Goal: Task Accomplishment & Management: Manage account settings

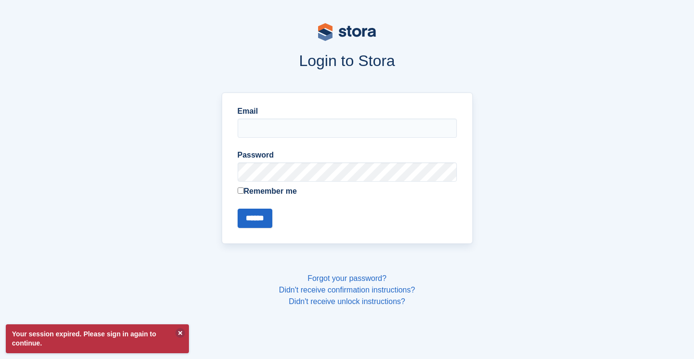
type input "**********"
click at [243, 226] on input "******" at bounding box center [255, 218] width 35 height 19
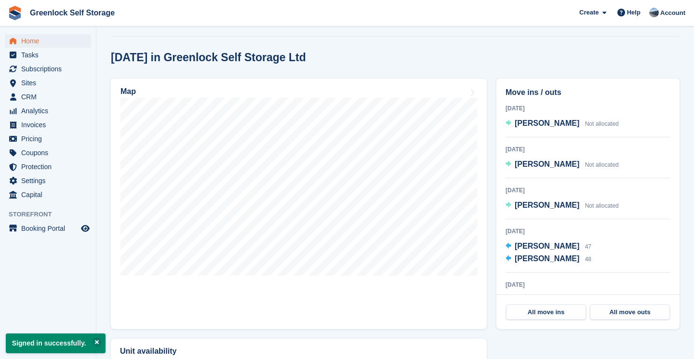
scroll to position [235, 0]
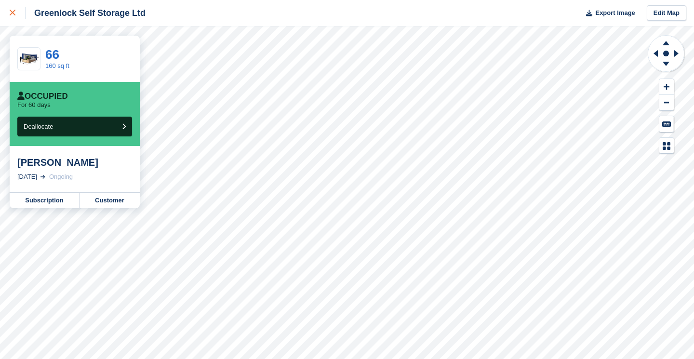
click at [13, 13] on icon at bounding box center [13, 13] width 6 height 6
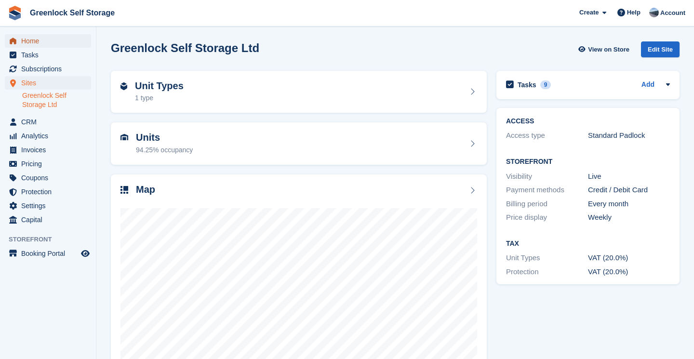
click at [25, 40] on span "Home" at bounding box center [50, 40] width 58 height 13
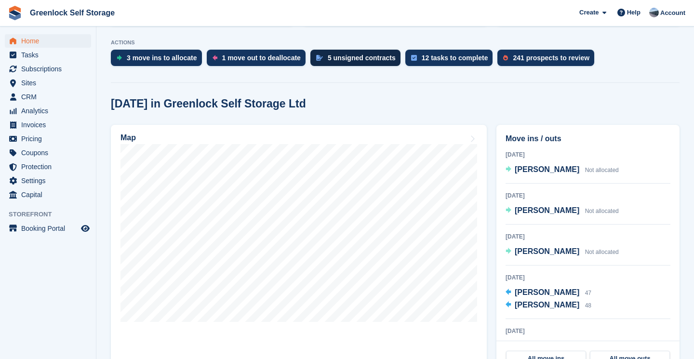
scroll to position [190, 0]
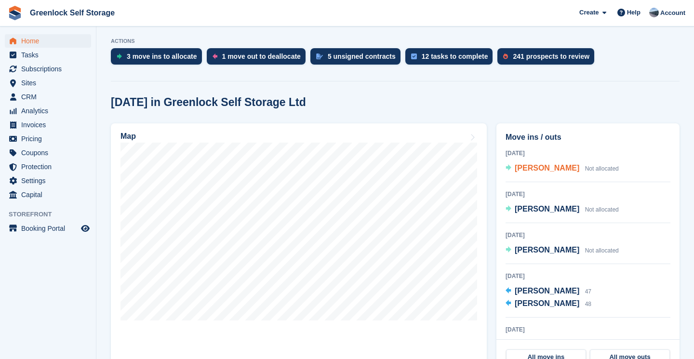
click at [533, 168] on span "[PERSON_NAME]" at bounding box center [547, 168] width 65 height 8
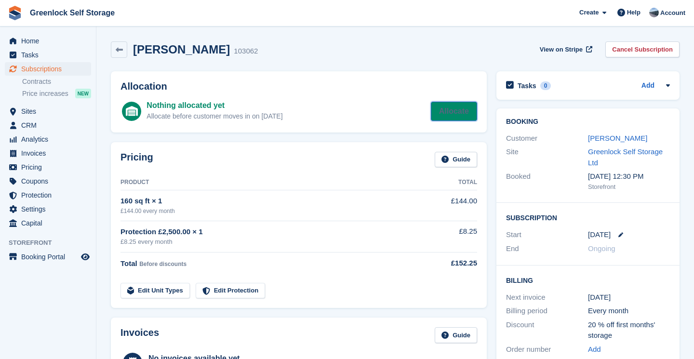
click at [451, 119] on link "Allocate" at bounding box center [454, 111] width 46 height 19
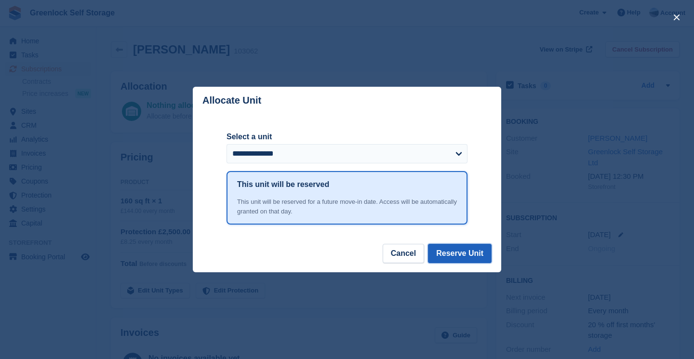
click at [457, 252] on button "Reserve Unit" at bounding box center [460, 253] width 64 height 19
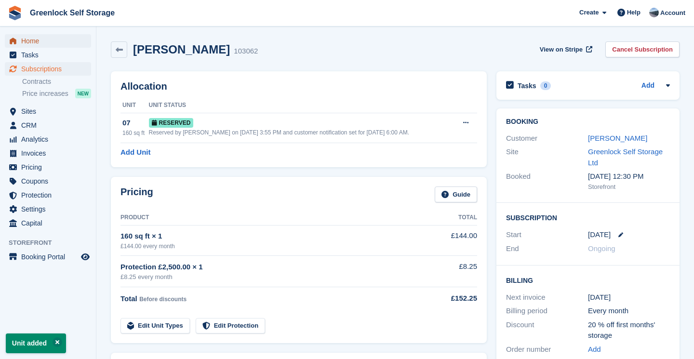
click at [37, 43] on span "Home" at bounding box center [50, 40] width 58 height 13
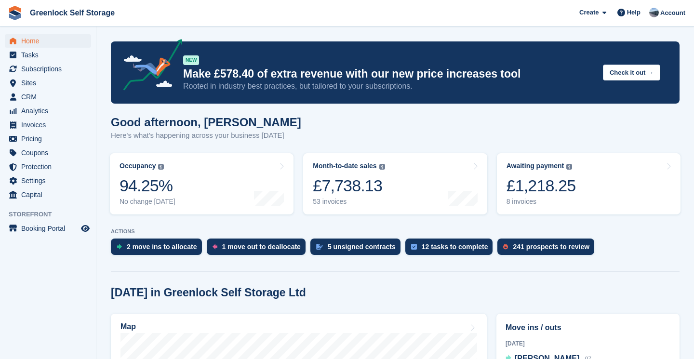
scroll to position [257, 0]
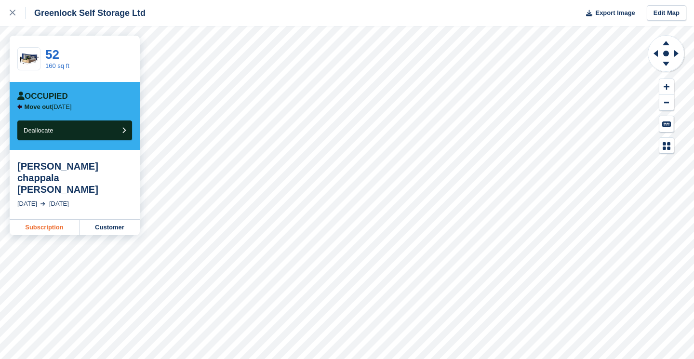
click at [61, 220] on link "Subscription" at bounding box center [45, 227] width 70 height 15
click at [10, 10] on icon at bounding box center [13, 13] width 6 height 6
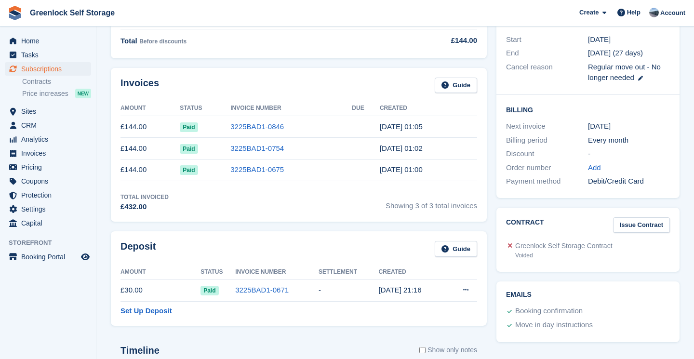
scroll to position [270, 0]
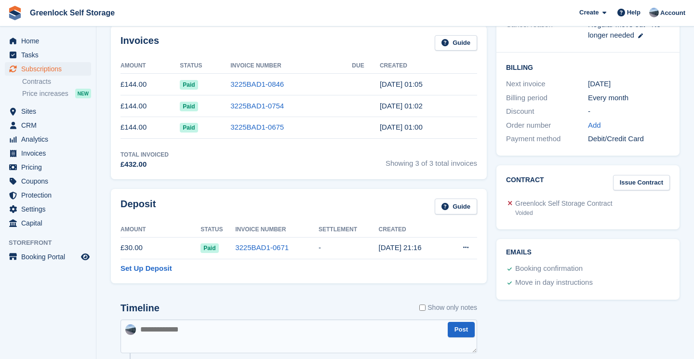
click at [466, 247] on icon at bounding box center [465, 247] width 5 height 6
click at [423, 265] on p "Settle deposit" at bounding box center [428, 266] width 84 height 13
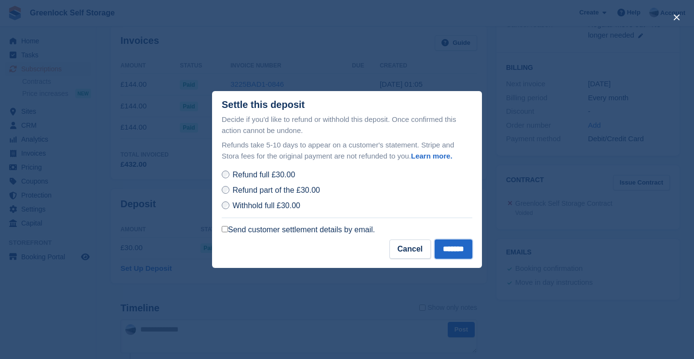
click at [453, 246] on input "*******" at bounding box center [454, 249] width 38 height 19
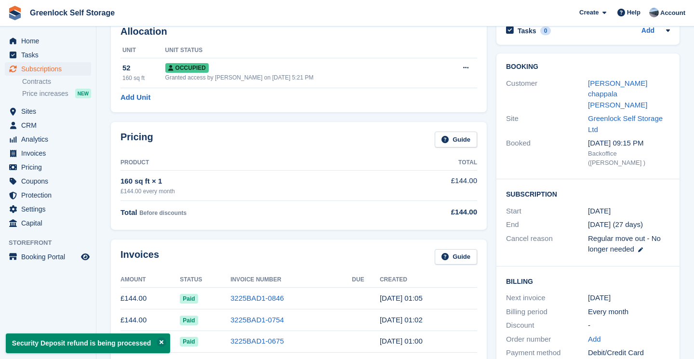
scroll to position [0, 0]
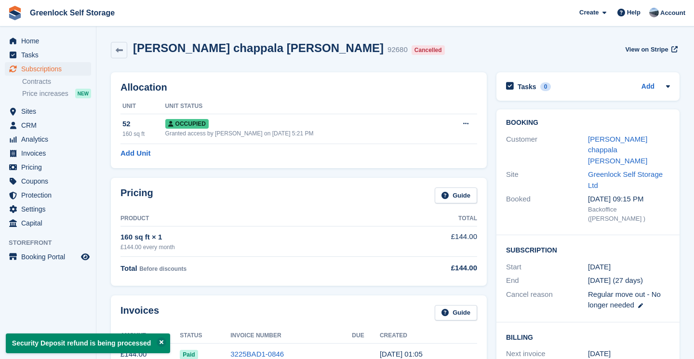
click at [464, 123] on icon at bounding box center [465, 123] width 5 height 6
click at [429, 177] on p "Deallocate" at bounding box center [428, 176] width 84 height 13
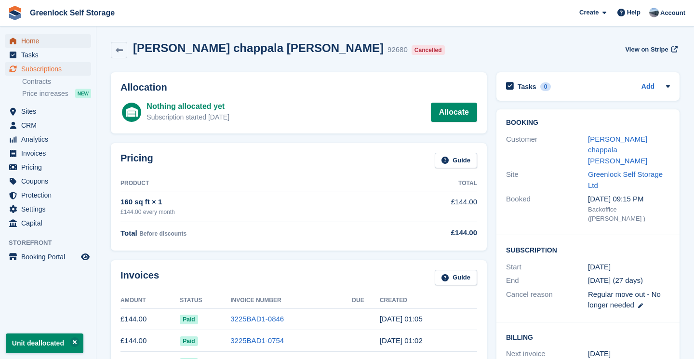
click at [27, 38] on span "Home" at bounding box center [50, 40] width 58 height 13
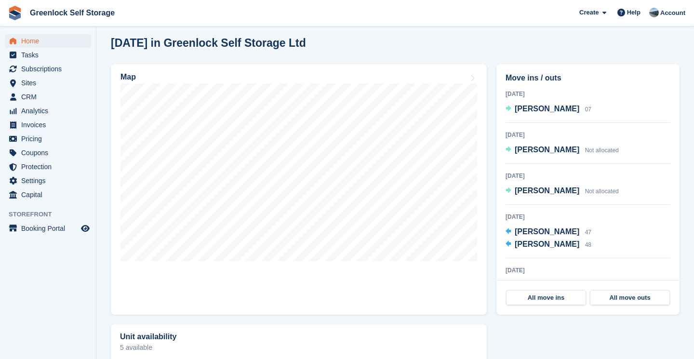
scroll to position [251, 0]
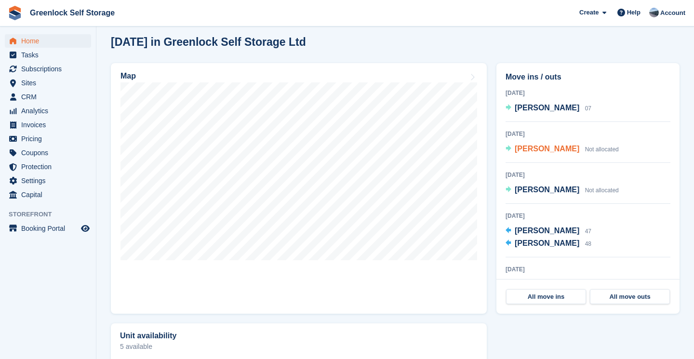
click at [536, 146] on span "[PERSON_NAME]" at bounding box center [547, 149] width 65 height 8
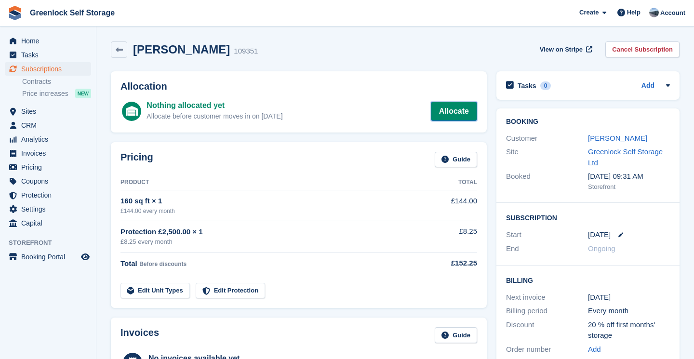
click at [450, 112] on link "Allocate" at bounding box center [454, 111] width 46 height 19
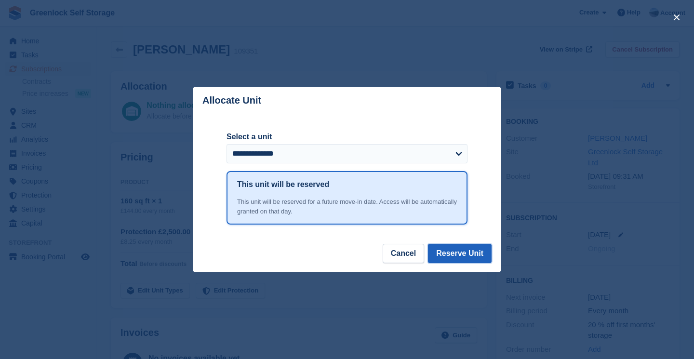
click at [455, 251] on button "Reserve Unit" at bounding box center [460, 253] width 64 height 19
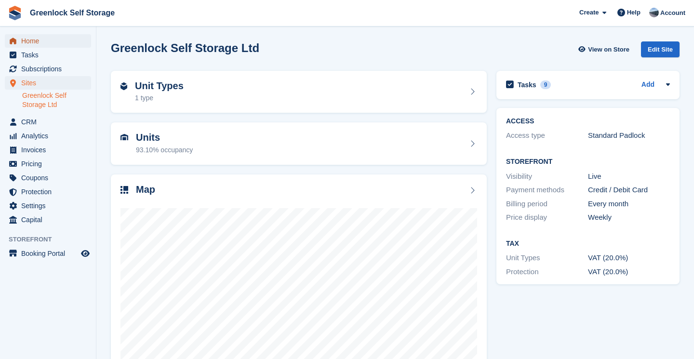
click at [34, 45] on span "Home" at bounding box center [50, 40] width 58 height 13
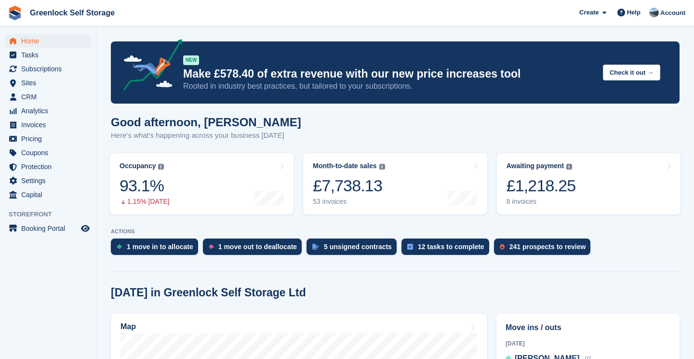
click at [528, 225] on section "NEW Make £578.40 of extra revenue with our new price increases tool Rooted in i…" at bounding box center [395, 337] width 598 height 674
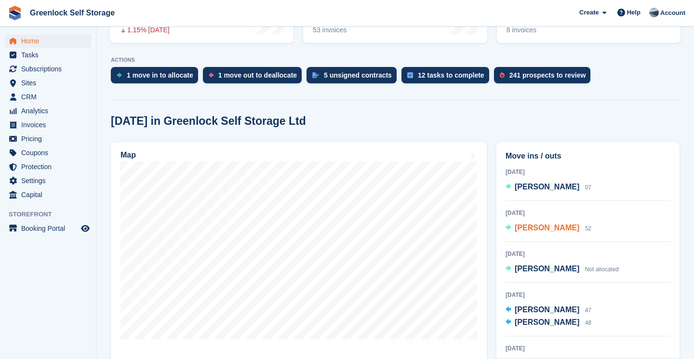
click at [528, 228] on span "[PERSON_NAME]" at bounding box center [547, 228] width 65 height 8
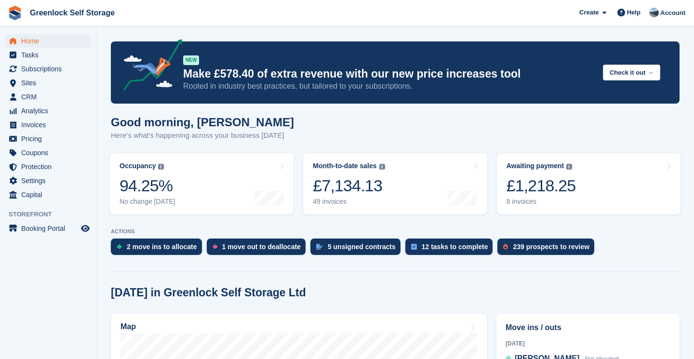
scroll to position [178, 0]
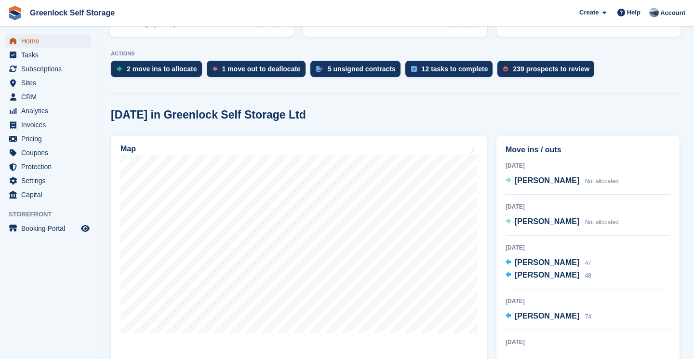
click at [27, 40] on span "Home" at bounding box center [50, 40] width 58 height 13
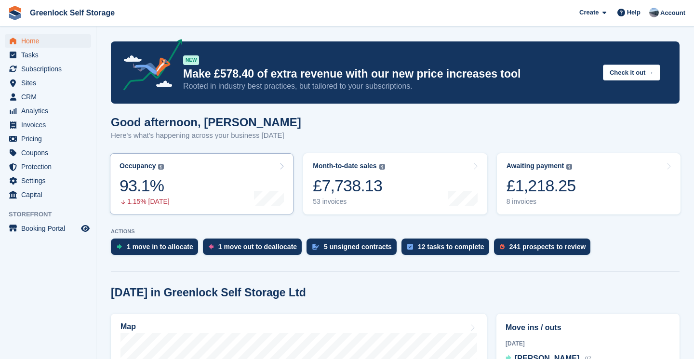
scroll to position [214, 0]
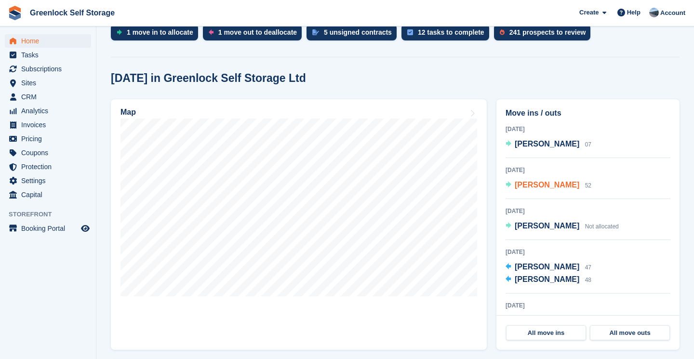
click at [543, 188] on span "[PERSON_NAME]" at bounding box center [547, 185] width 65 height 8
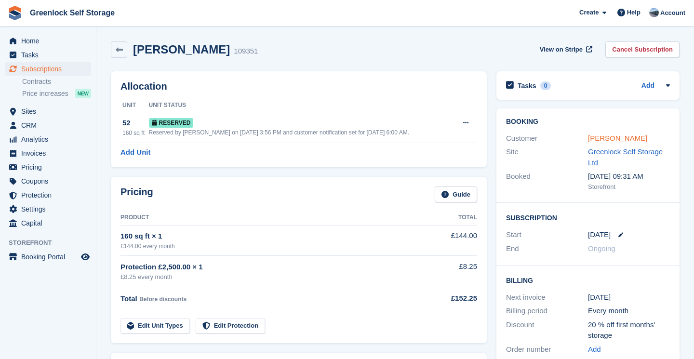
click at [600, 135] on link "[PERSON_NAME]" at bounding box center [617, 138] width 59 height 8
click at [619, 235] on icon at bounding box center [620, 234] width 5 height 5
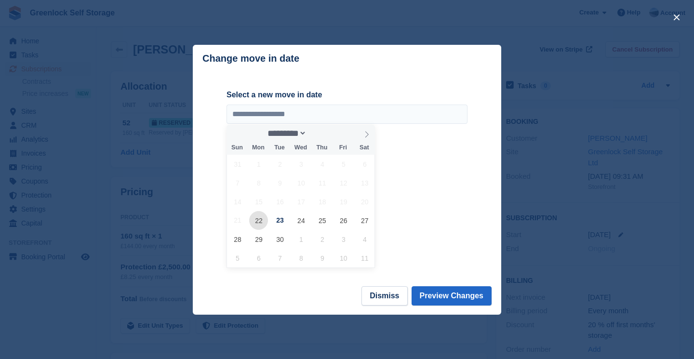
click at [259, 217] on span "22" at bounding box center [258, 220] width 19 height 19
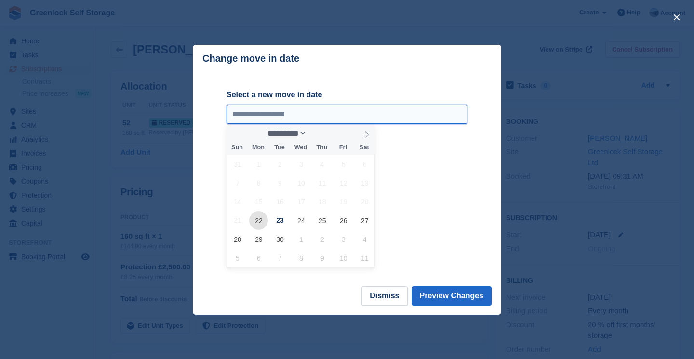
type input "**********"
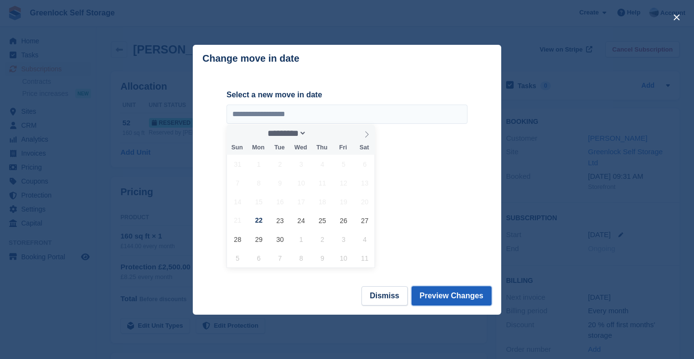
click at [444, 292] on button "Preview Changes" at bounding box center [452, 295] width 80 height 19
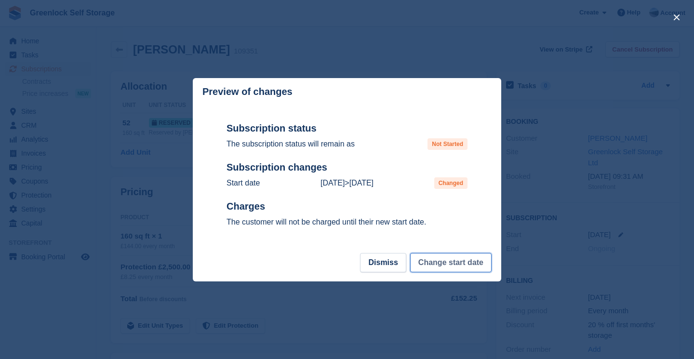
click at [442, 258] on button "Change start date" at bounding box center [450, 262] width 81 height 19
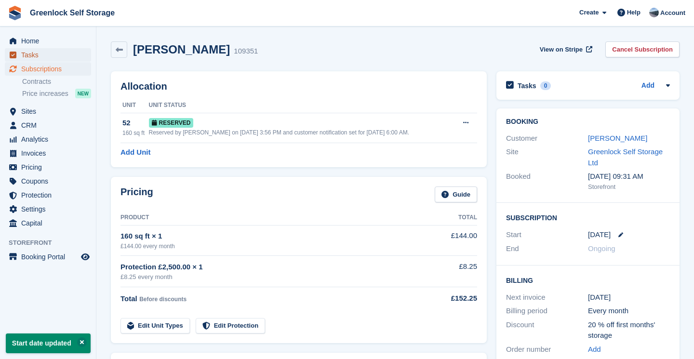
click at [35, 48] on span "Tasks" at bounding box center [50, 54] width 58 height 13
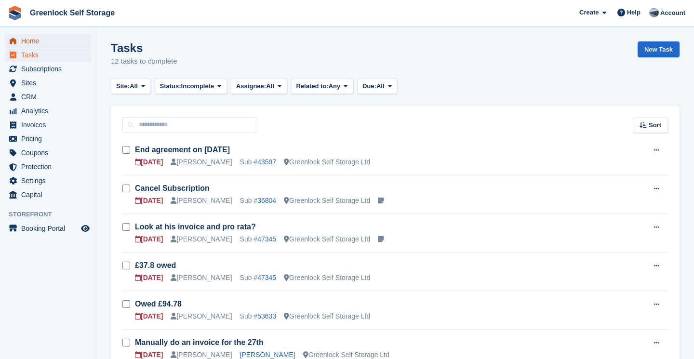
click at [34, 40] on span "Home" at bounding box center [50, 40] width 58 height 13
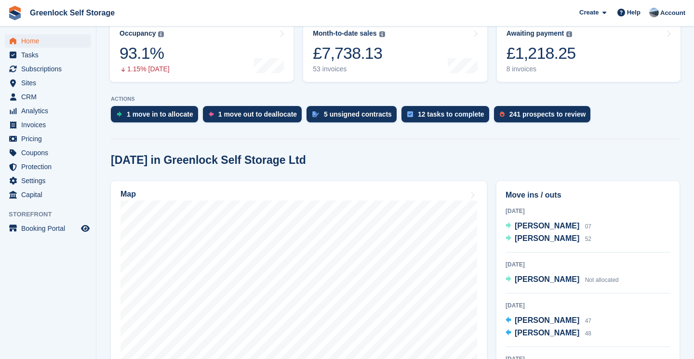
scroll to position [133, 0]
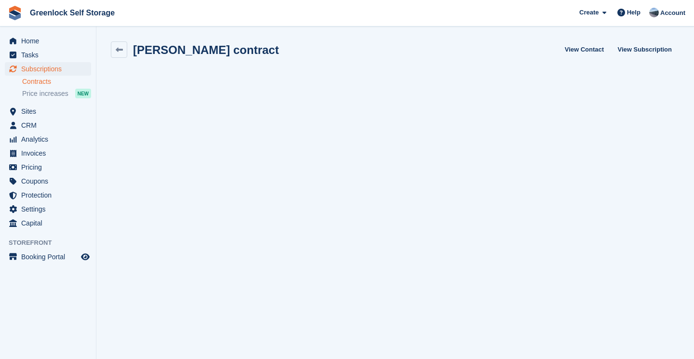
click at [2, 20] on span "Greenlock Self Storage Create Subscription Invoice Contact Deal Discount Page H…" at bounding box center [347, 13] width 694 height 26
click at [26, 37] on span "Home" at bounding box center [50, 40] width 58 height 13
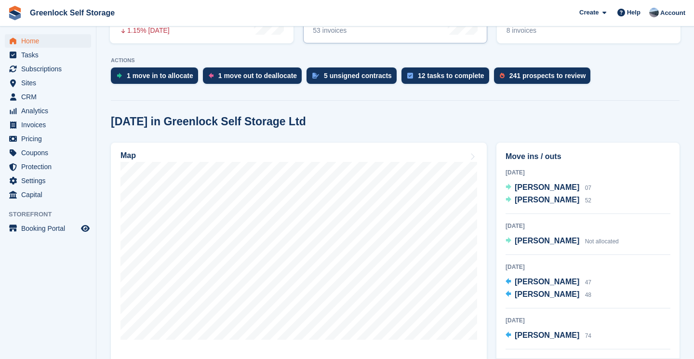
scroll to position [173, 0]
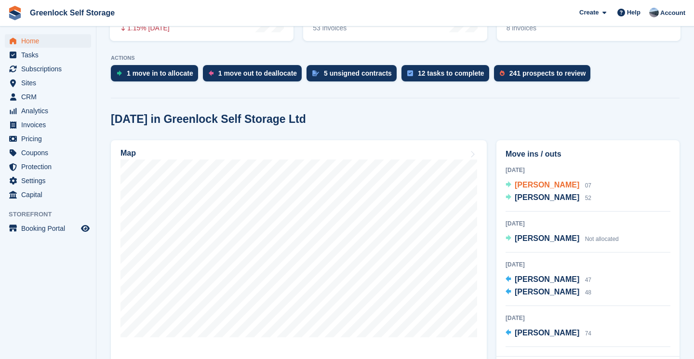
click at [538, 184] on span "Robert Sucher" at bounding box center [547, 185] width 65 height 8
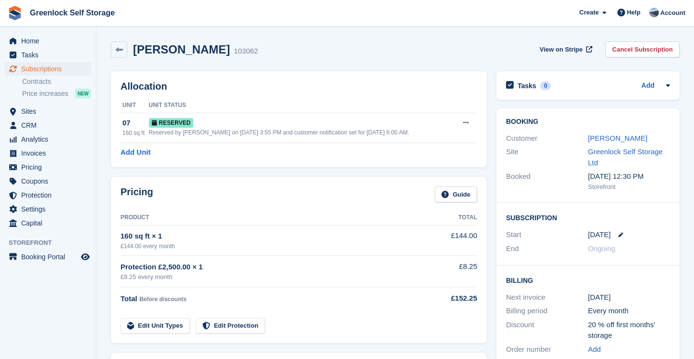
scroll to position [53, 0]
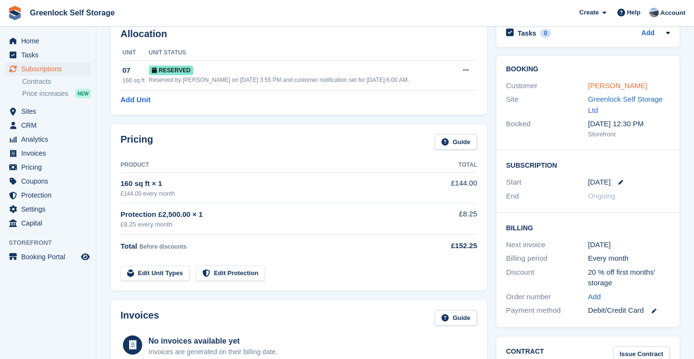
click at [600, 83] on link "[PERSON_NAME]" at bounding box center [617, 85] width 59 height 8
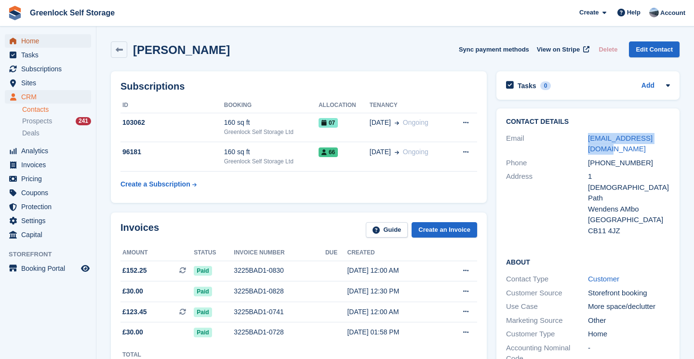
click at [38, 42] on span "Home" at bounding box center [50, 40] width 58 height 13
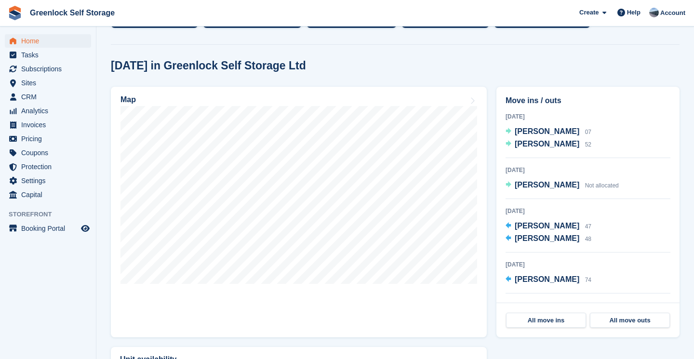
scroll to position [229, 0]
